Goal: Navigation & Orientation: Go to known website

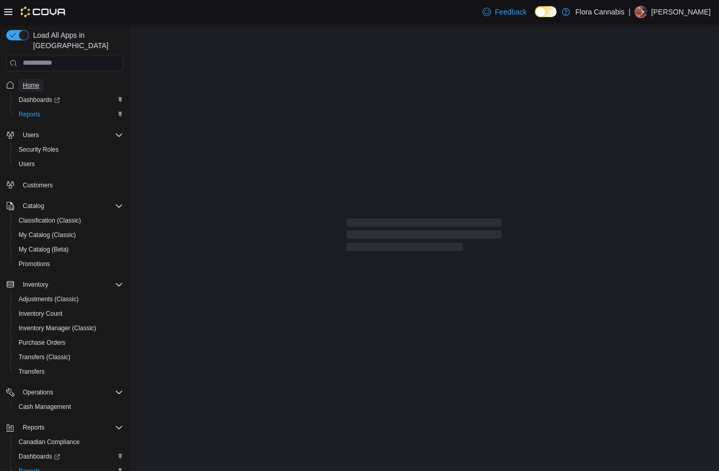
click at [33, 81] on span "Home" at bounding box center [31, 85] width 17 height 8
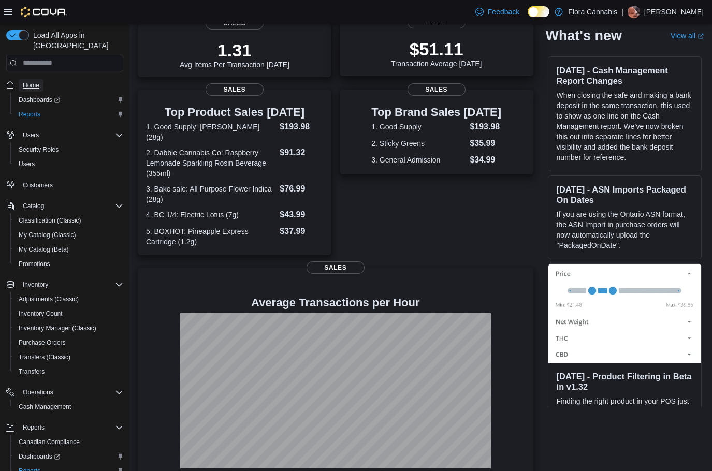
scroll to position [155, 0]
